Goal: Task Accomplishment & Management: Complete application form

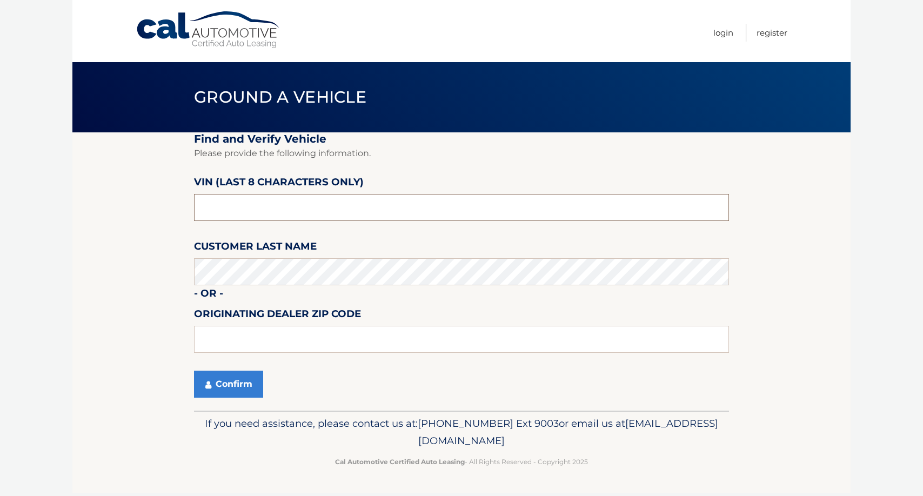
click at [256, 201] on input "text" at bounding box center [461, 207] width 535 height 27
type input "NH267676"
click at [239, 388] on button "Confirm" at bounding box center [228, 384] width 69 height 27
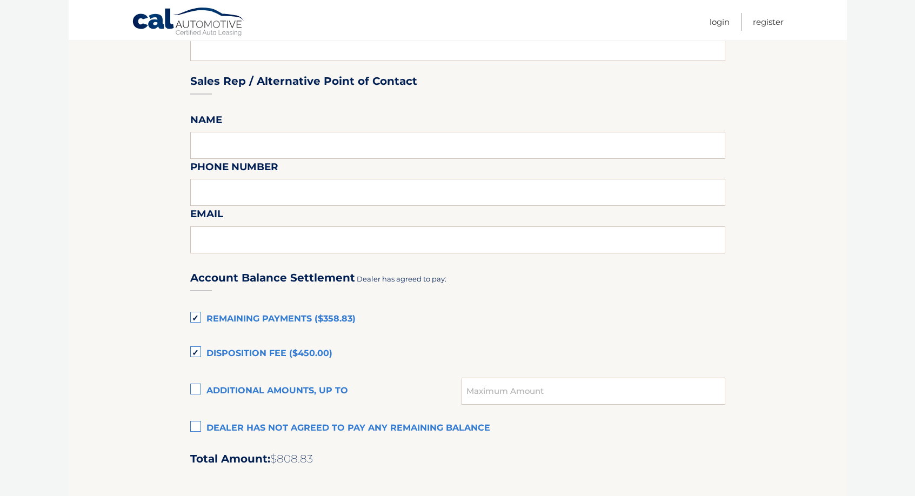
scroll to position [595, 0]
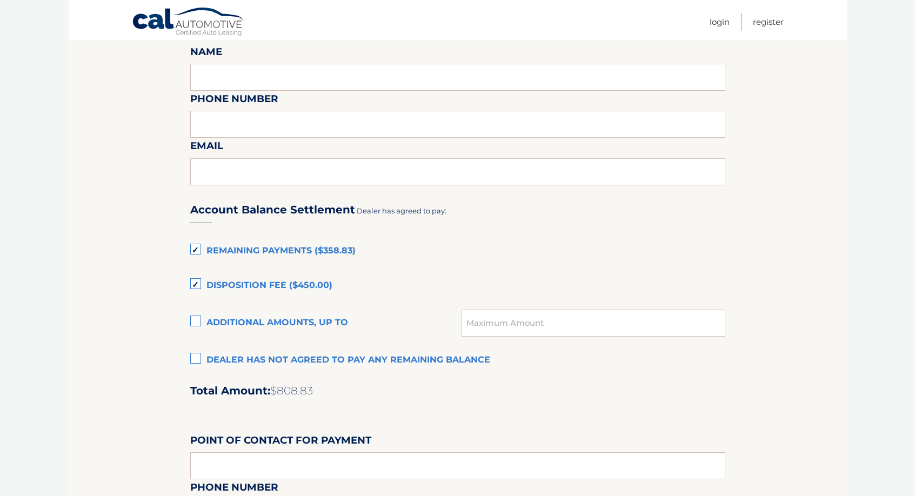
click at [199, 284] on label "Disposition Fee ($450.00)" at bounding box center [457, 286] width 535 height 22
click at [0, 0] on input "Disposition Fee ($450.00)" at bounding box center [0, 0] width 0 height 0
